Goal: Task Accomplishment & Management: Use online tool/utility

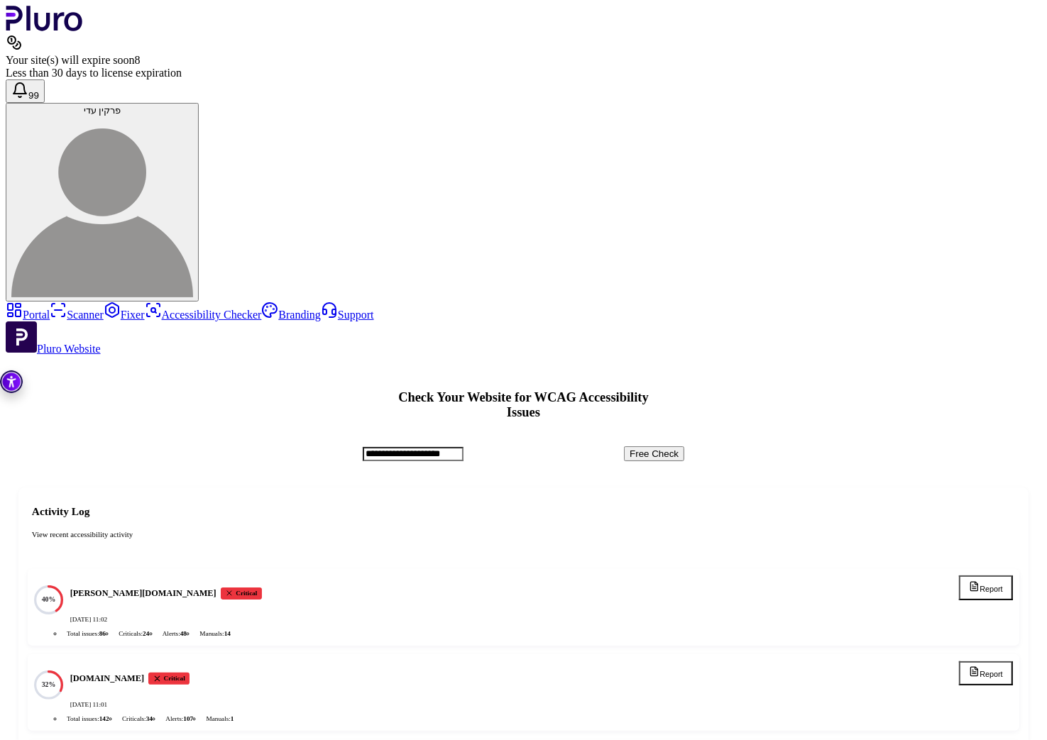
click at [50, 309] on link "Scanner" at bounding box center [77, 315] width 54 height 12
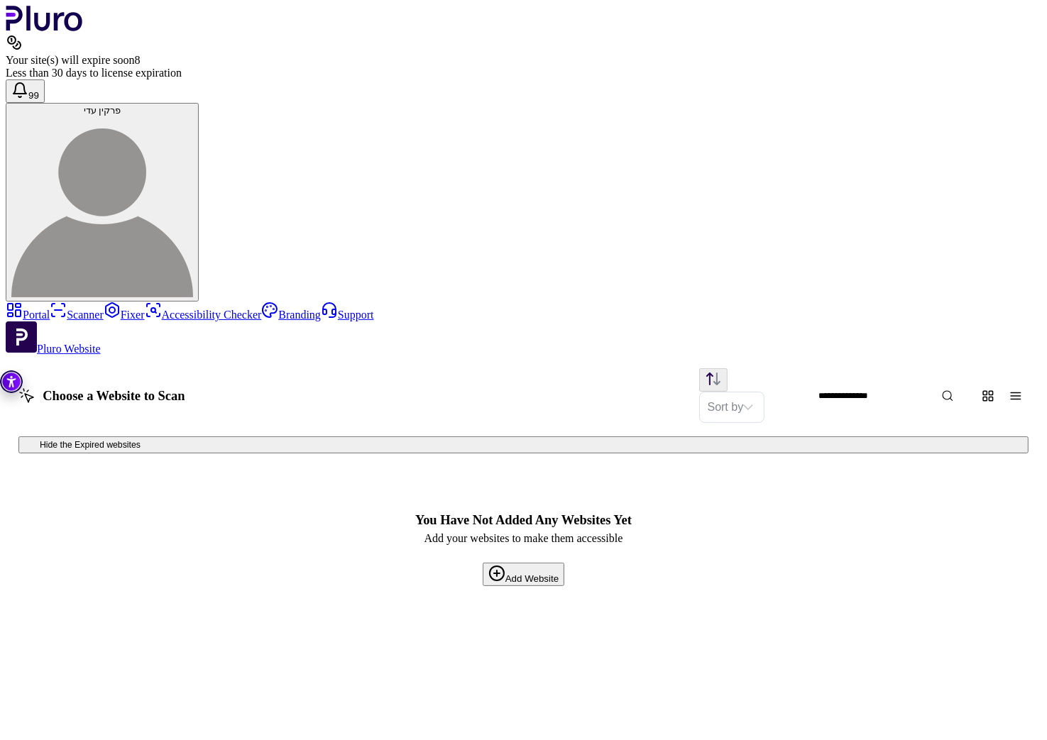
click at [564, 563] on button "Add Website" at bounding box center [524, 574] width 82 height 23
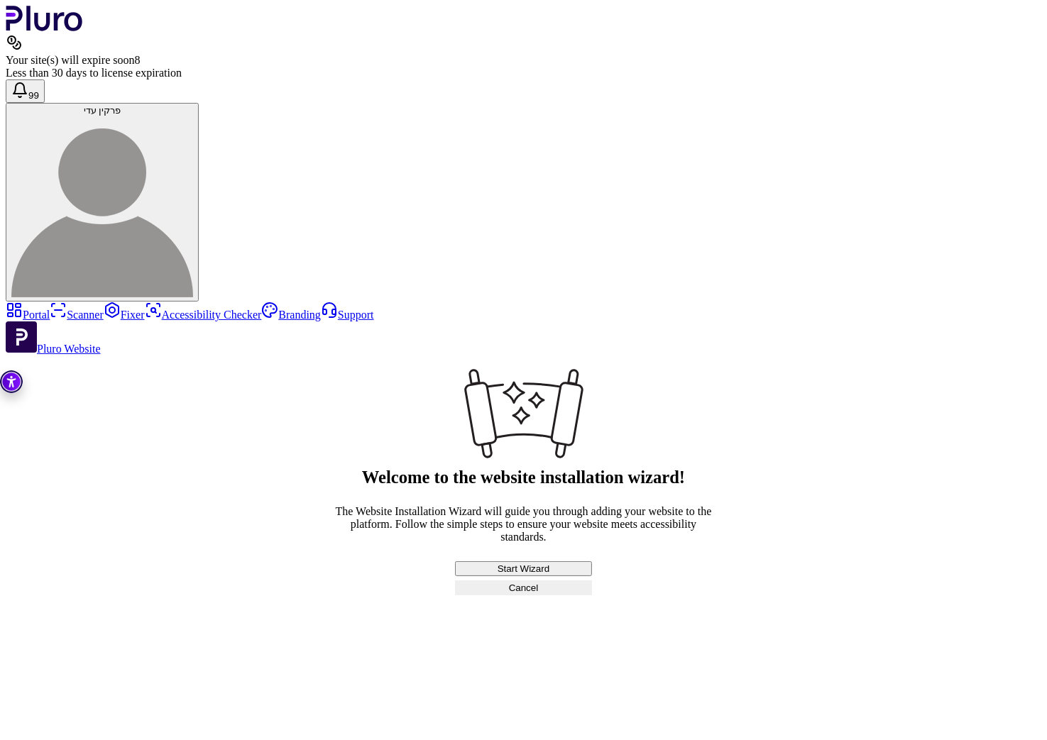
click at [547, 562] on button "Start Wizard" at bounding box center [523, 569] width 136 height 15
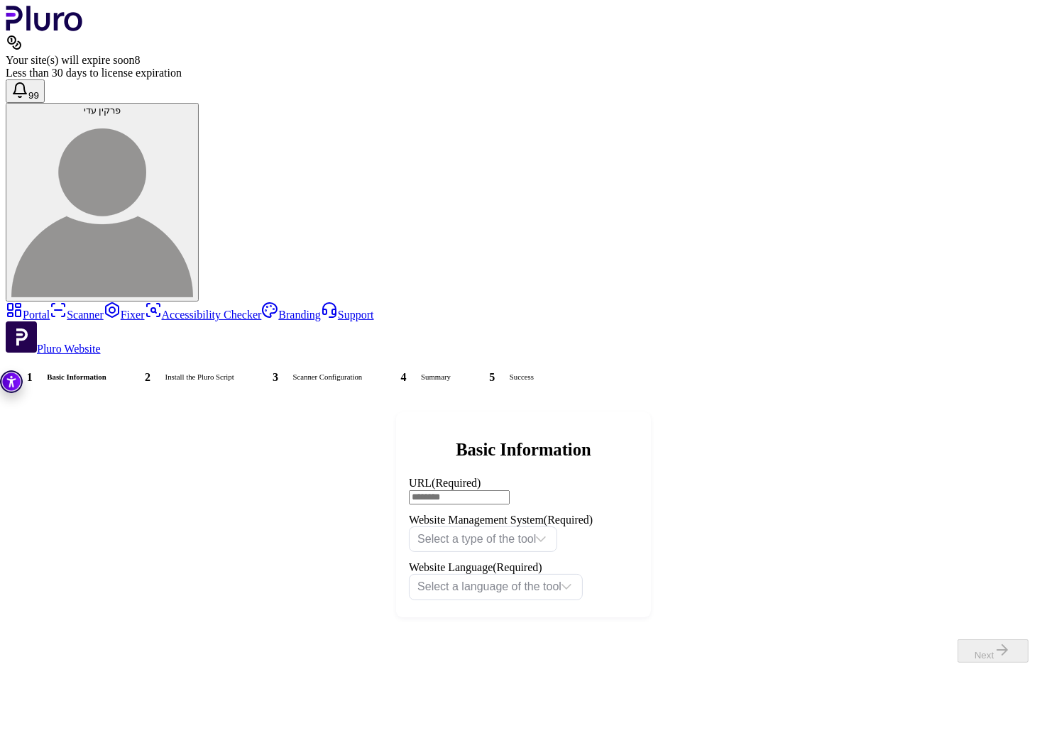
click at [104, 309] on link "Fixer" at bounding box center [124, 315] width 41 height 12
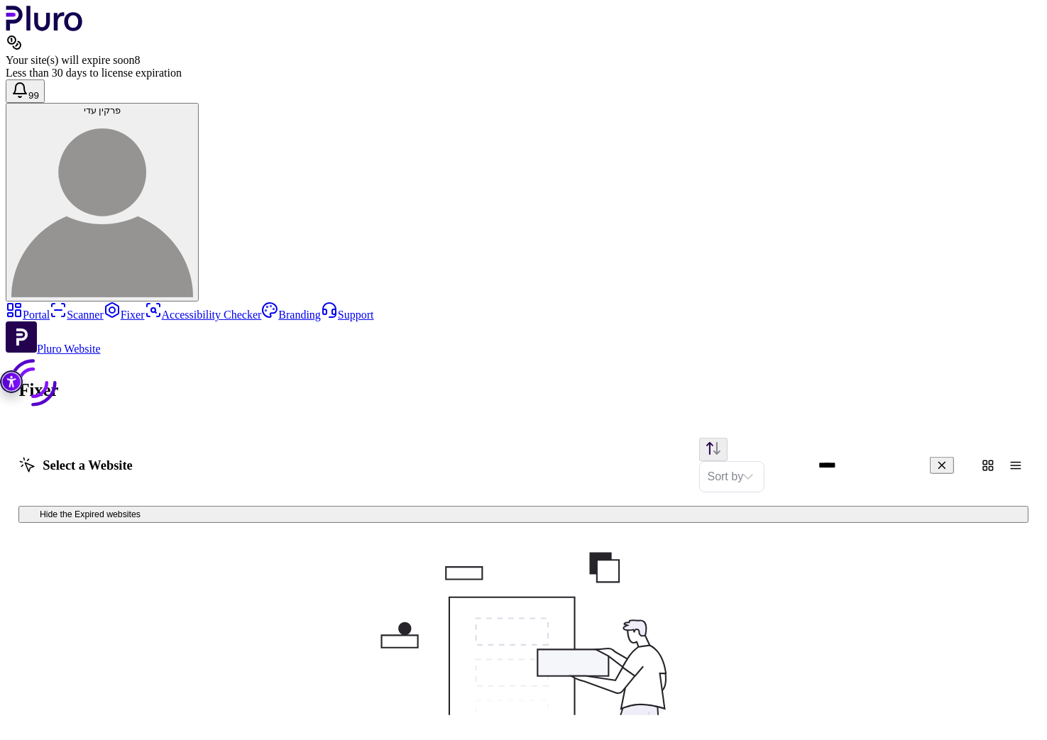
click at [50, 309] on link "Scanner" at bounding box center [77, 315] width 54 height 12
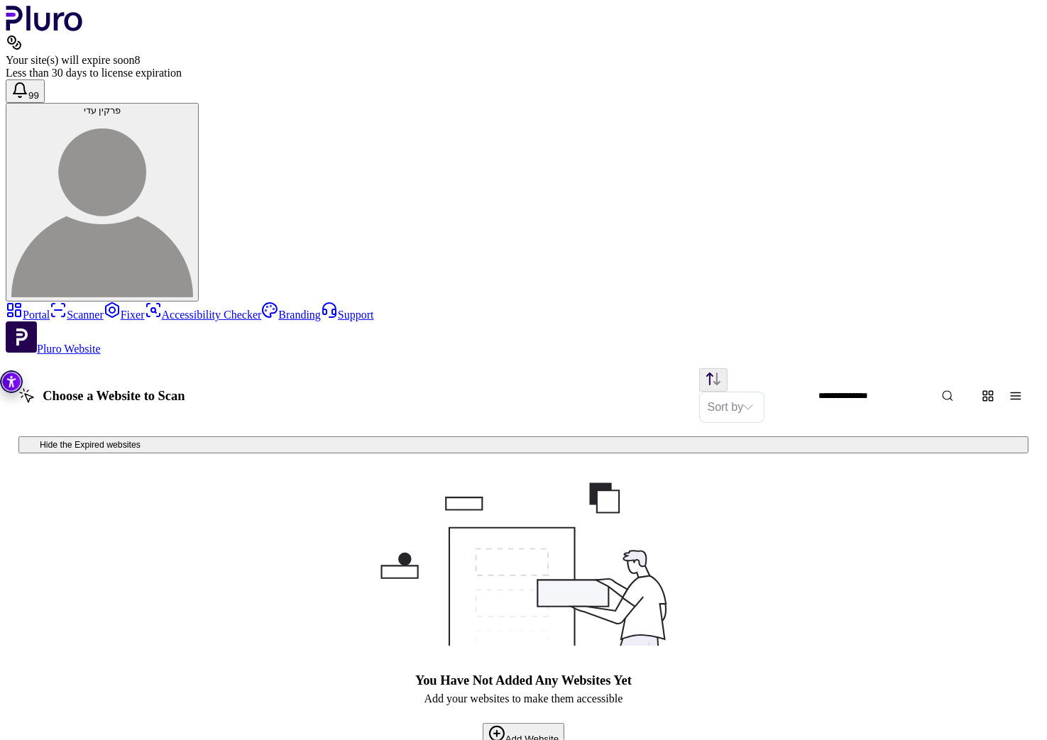
click at [50, 309] on link "Scanner" at bounding box center [77, 315] width 54 height 12
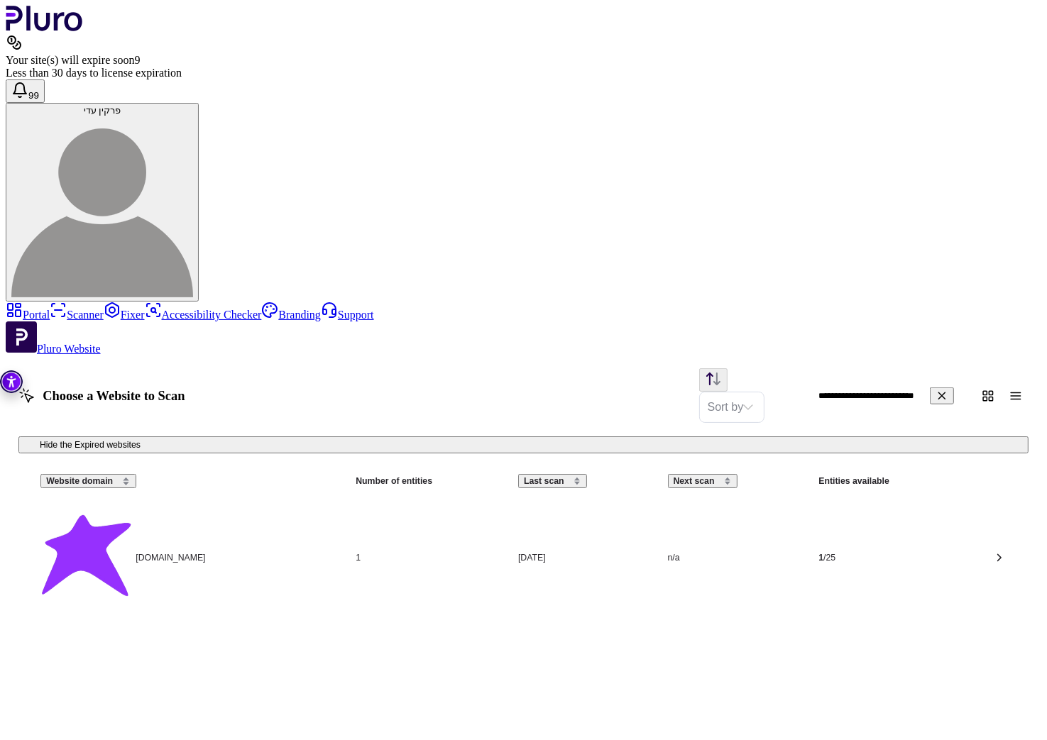
click at [50, 309] on link "Scanner" at bounding box center [77, 315] width 54 height 12
click at [104, 309] on link "Fixer" at bounding box center [124, 315] width 41 height 12
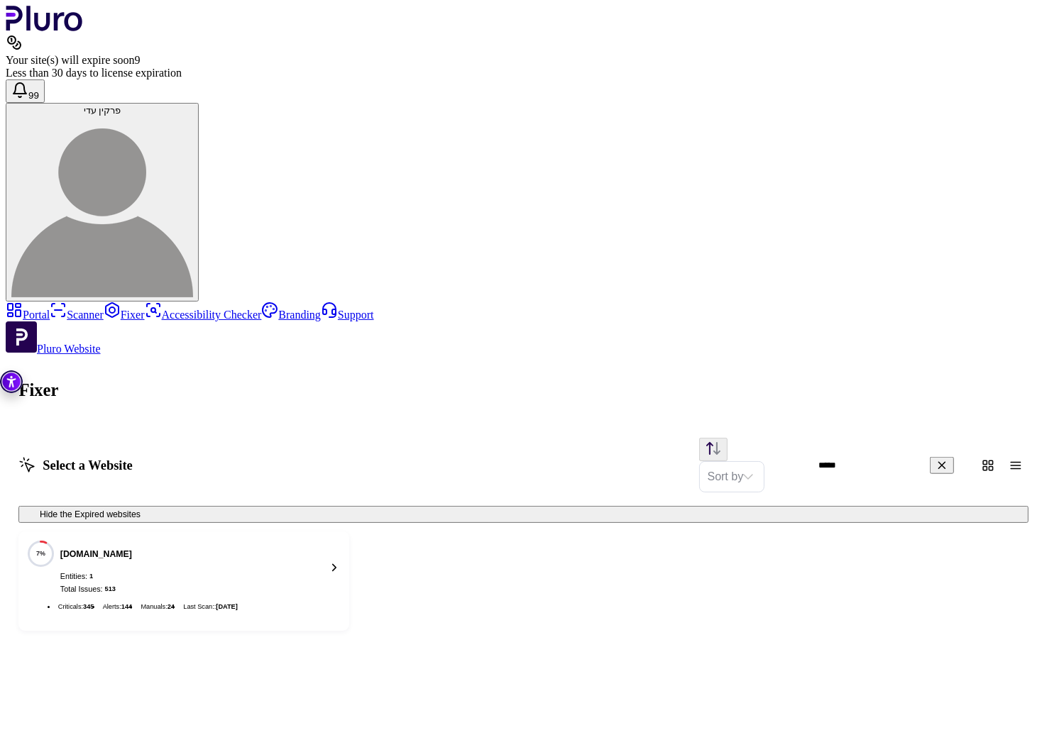
click at [50, 309] on link "Scanner" at bounding box center [77, 315] width 54 height 12
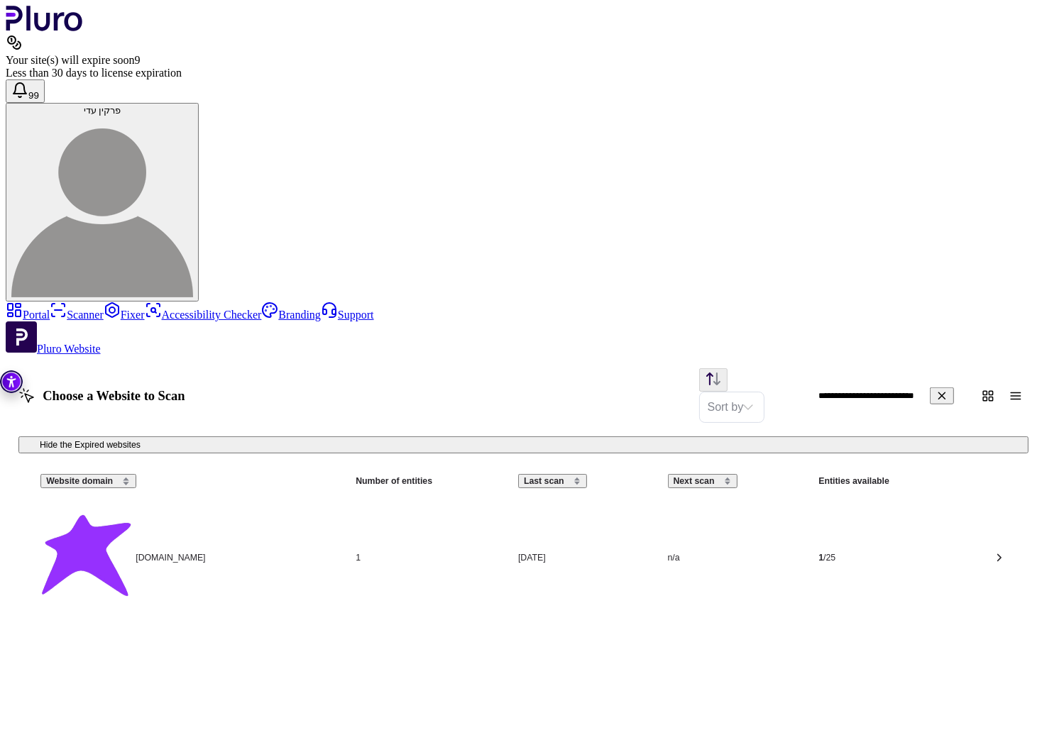
click at [855, 385] on input "**********" at bounding box center [903, 396] width 187 height 23
click at [948, 390] on icon "Clear search field" at bounding box center [942, 396] width 13 height 13
click at [882, 385] on input "Website Search" at bounding box center [903, 396] width 187 height 23
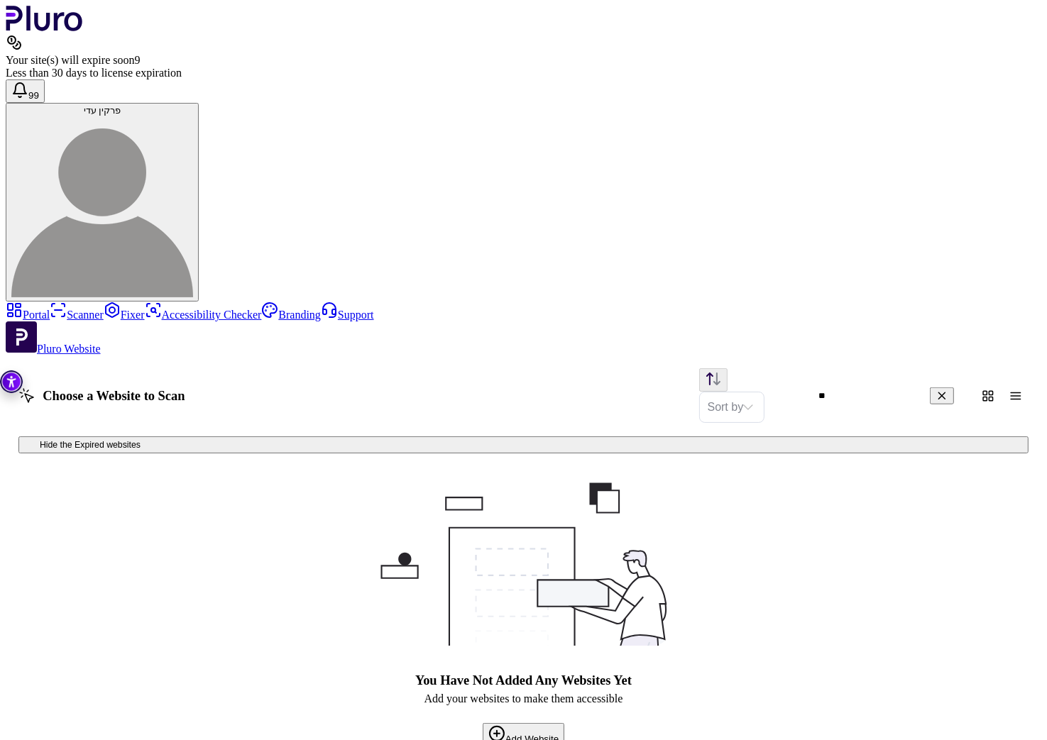
type input "*"
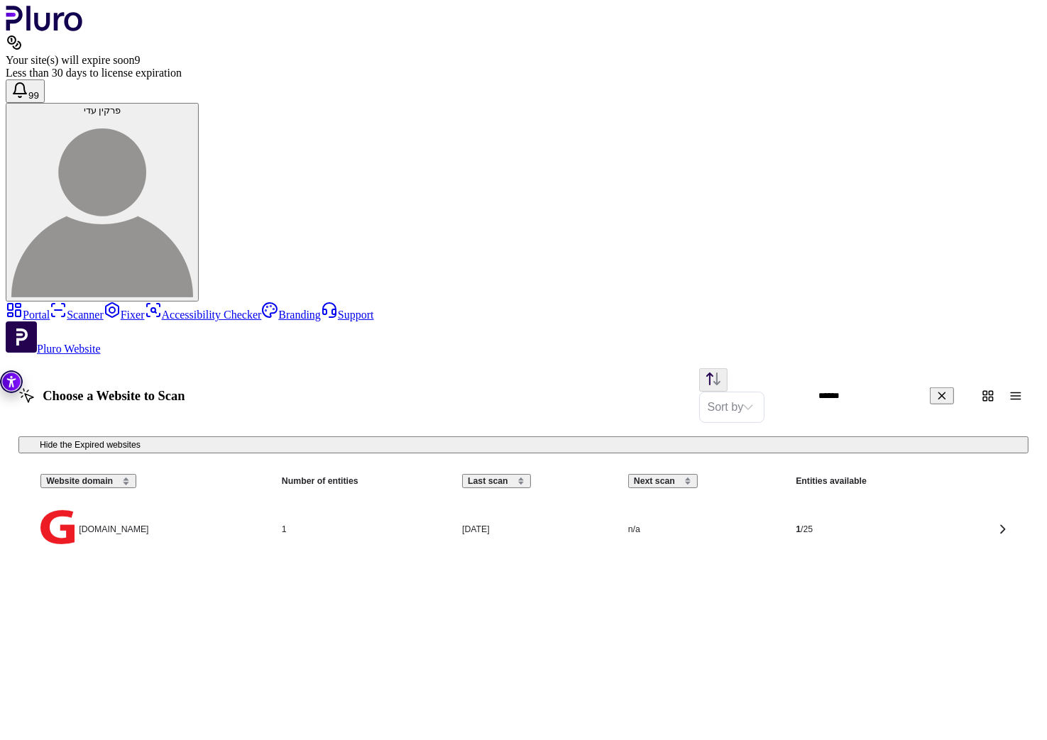
type input "******"
click at [264, 510] on div "[DOMAIN_NAME]" at bounding box center [152, 529] width 224 height 38
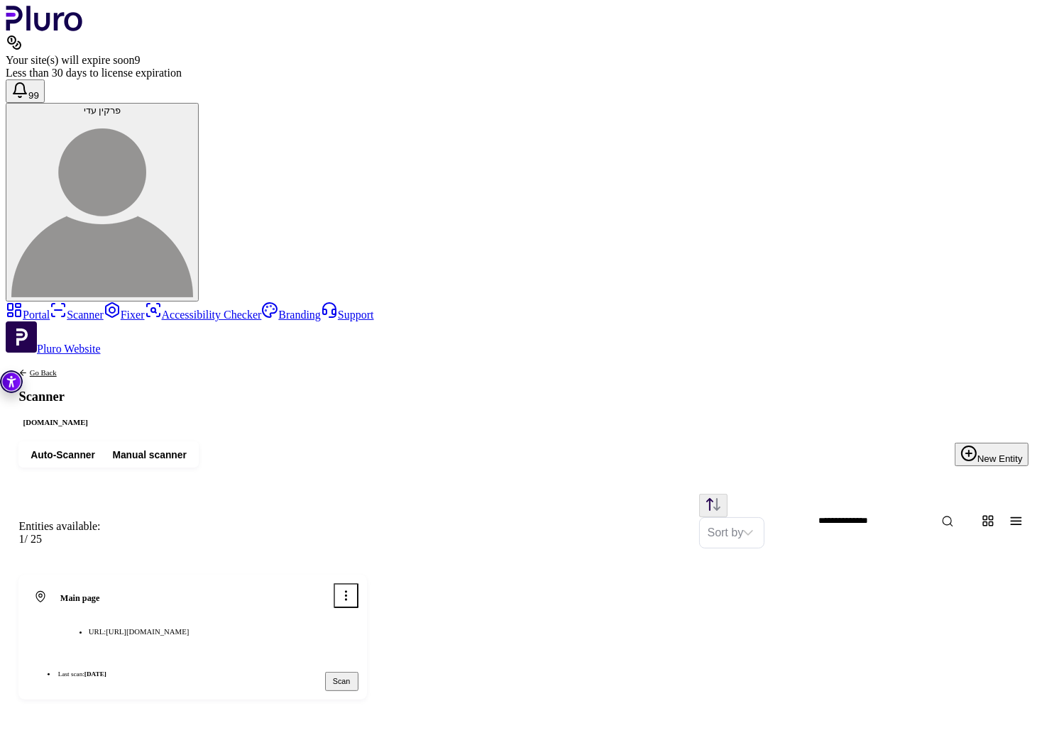
click at [359, 672] on button "Scan" at bounding box center [341, 681] width 33 height 19
